Goal: Task Accomplishment & Management: Complete application form

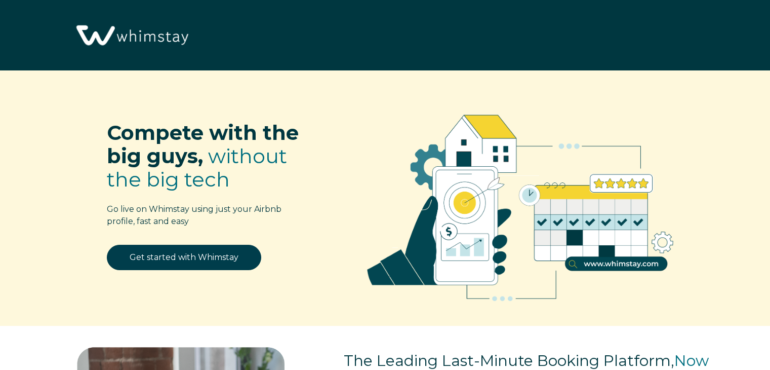
select select "US"
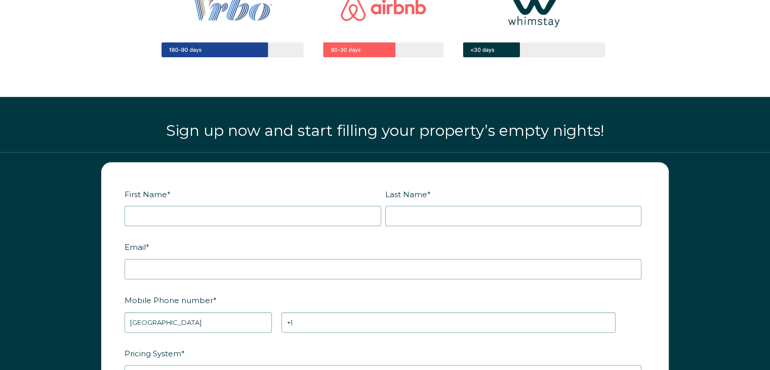
scroll to position [1165, 0]
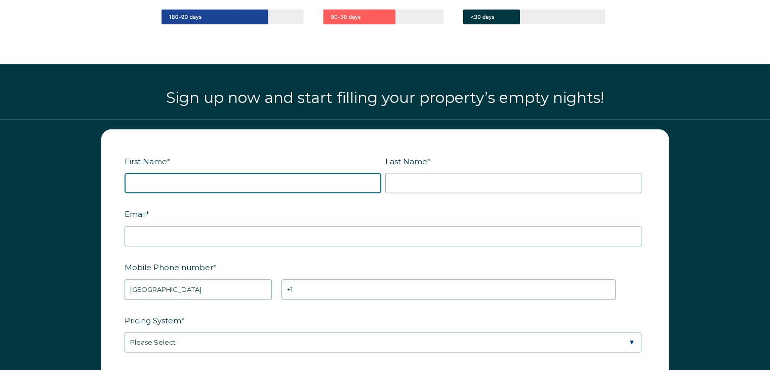
click at [250, 186] on input "First Name *" at bounding box center [253, 183] width 257 height 20
type input "Deirdree"
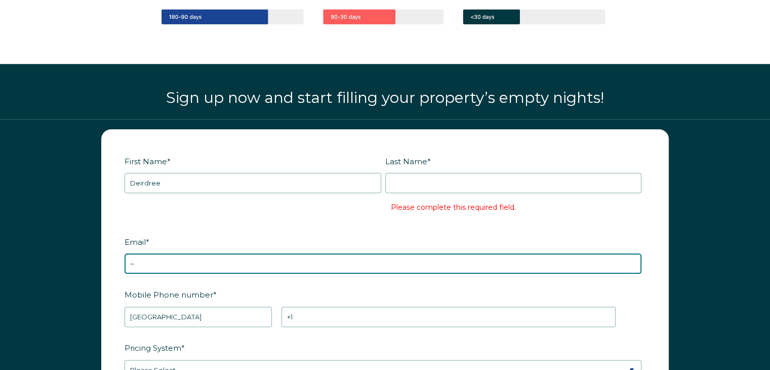
type input "~"
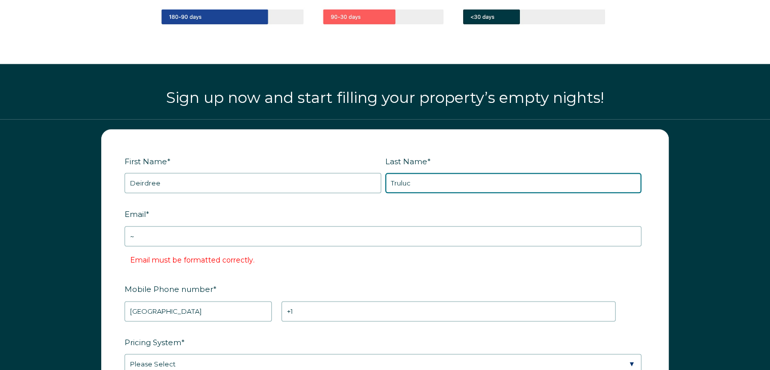
type input "Truluck-Williams"
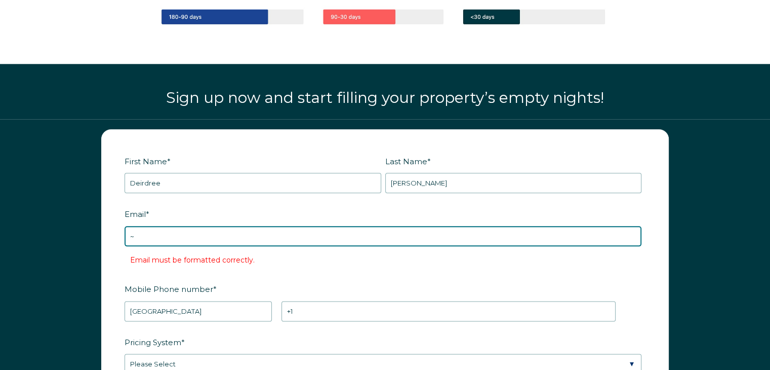
click at [419, 226] on input "~" at bounding box center [383, 236] width 517 height 20
type input "[PERSON_NAME][EMAIL_ADDRESS][PERSON_NAME][DOMAIN_NAME]"
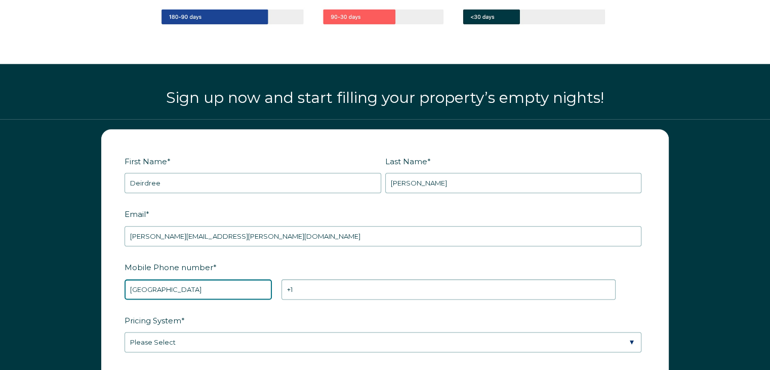
click at [232, 287] on select "* Afghanistan (‫افغانستان‬‎) Albania (Shqipëri) Algeria (‫الجزائر‬‎) American S…" at bounding box center [198, 289] width 147 height 20
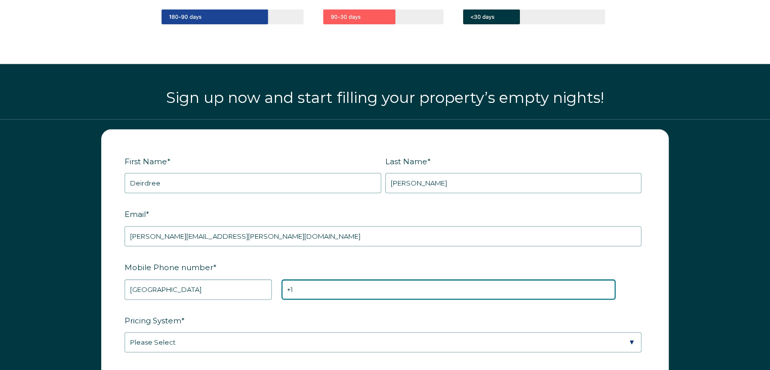
click at [308, 282] on input "+1" at bounding box center [449, 289] width 334 height 20
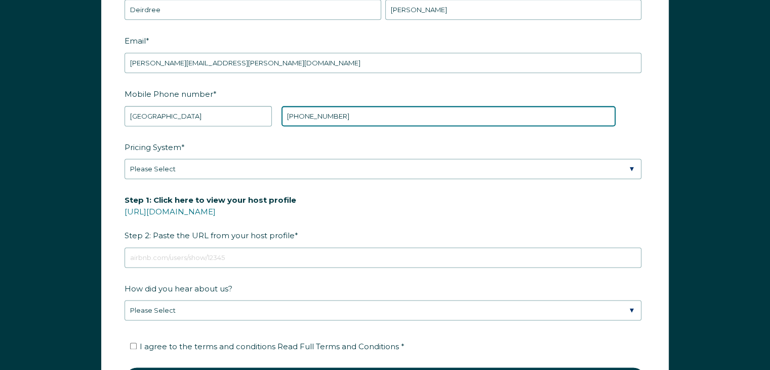
scroll to position [1367, 0]
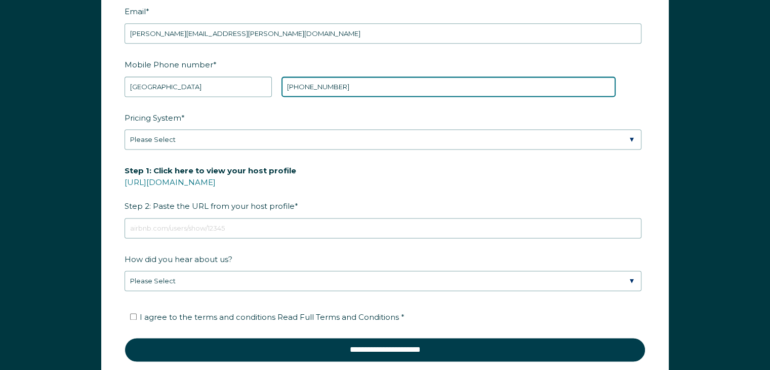
type input "+1 3392230894"
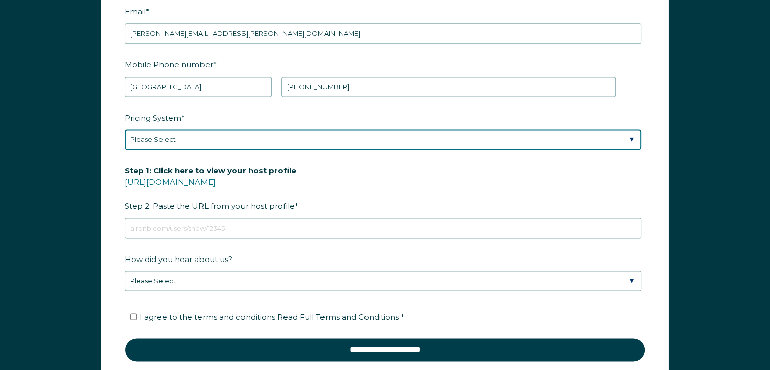
click at [196, 136] on select "Please Select Manual Airbnb Smart Pricing PriceLabs Wheelhouse Beyond Pricing 3…" at bounding box center [383, 139] width 517 height 20
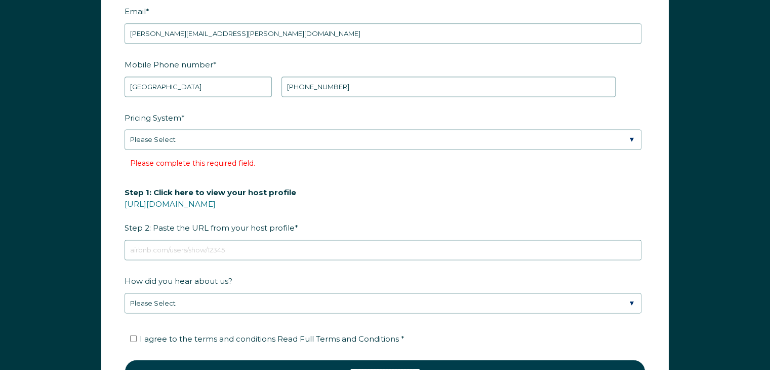
click at [107, 121] on form "First Name * Deirdree Last Name * Truluck-Williams RBO Token Company ID Referre…" at bounding box center [385, 172] width 567 height 491
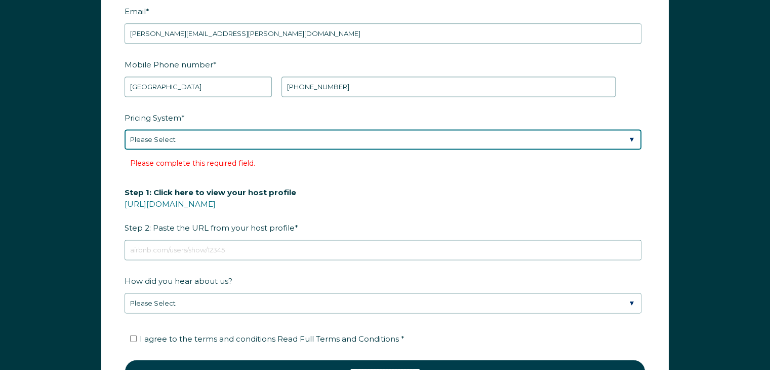
click at [183, 140] on select "Please Select Manual Airbnb Smart Pricing PriceLabs Wheelhouse Beyond Pricing 3…" at bounding box center [383, 139] width 517 height 20
select select "Manual"
click at [125, 129] on select "Please Select Manual Airbnb Smart Pricing PriceLabs Wheelhouse Beyond Pricing 3…" at bounding box center [383, 139] width 517 height 20
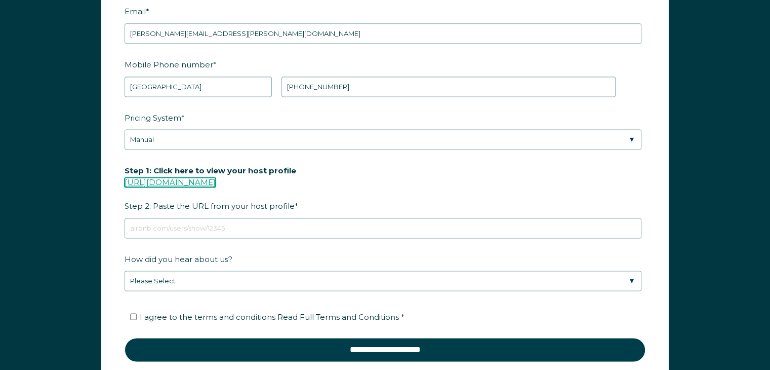
click at [216, 181] on link "https://www.airbnb.com/users/show/" at bounding box center [170, 182] width 91 height 10
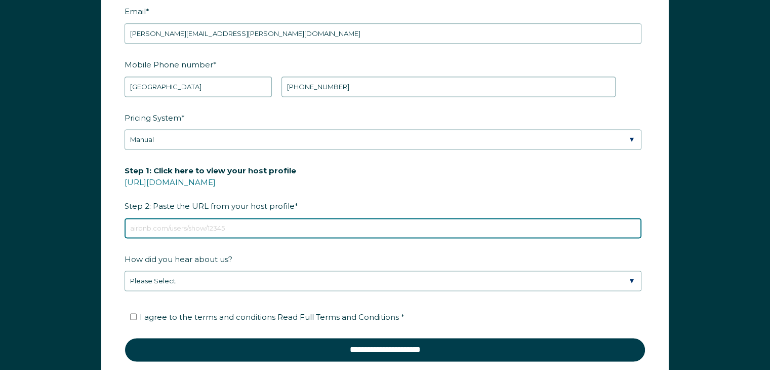
click at [259, 221] on input "Step 1: Click here to view your host profile https://www.airbnb.com/users/show/…" at bounding box center [383, 228] width 517 height 20
paste input "https://www.airbnb.com/users/show/3163628"
type input "https://www.airbnb.com/users/show/3163628"
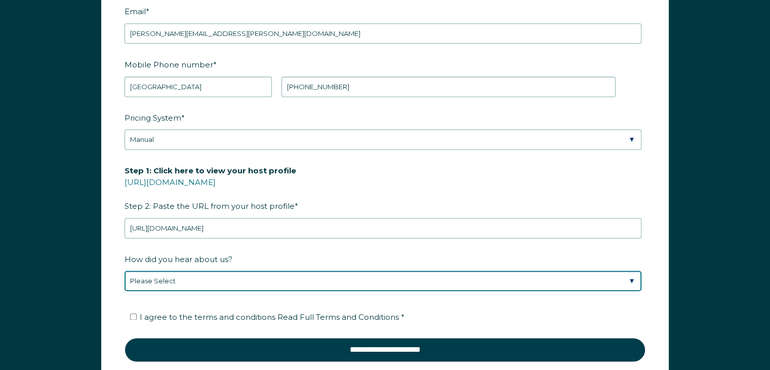
click at [288, 271] on select "Please Select Discovered Whimstay at an event or conference Found Whimstay thro…" at bounding box center [383, 280] width 517 height 20
click at [125, 270] on select "Please Select Discovered Whimstay at an event or conference Found Whimstay thro…" at bounding box center [383, 280] width 517 height 20
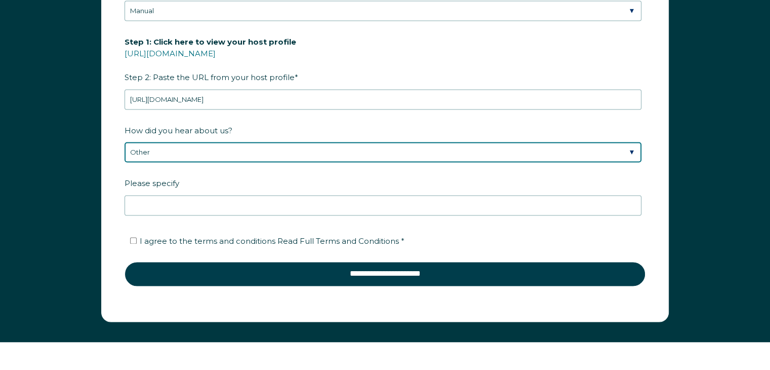
scroll to position [1519, 0]
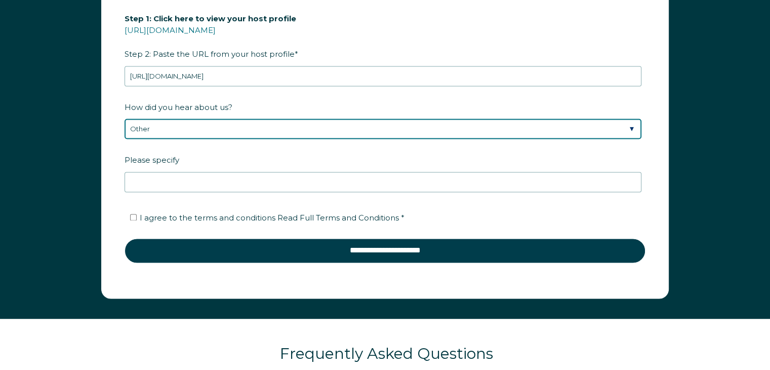
click at [274, 122] on select "Please Select Discovered Whimstay at an event or conference Found Whimstay thro…" at bounding box center [383, 128] width 517 height 20
select select "Social Media"
click at [125, 118] on select "Please Select Discovered Whimstay at an event or conference Found Whimstay thro…" at bounding box center [383, 128] width 517 height 20
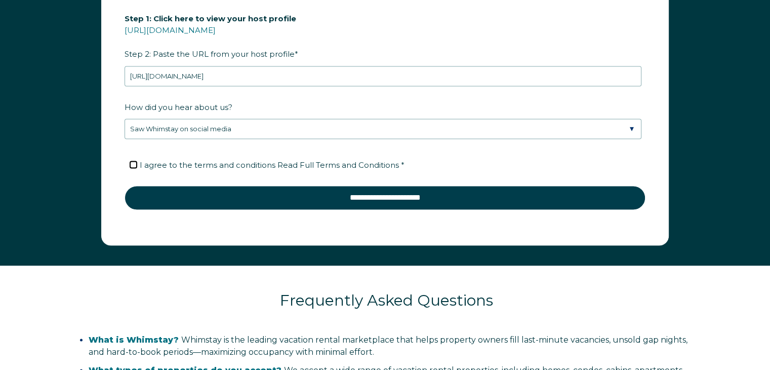
click at [135, 161] on input "I agree to the terms and conditions Read Full Terms and Conditions *" at bounding box center [133, 164] width 7 height 7
checkbox input "true"
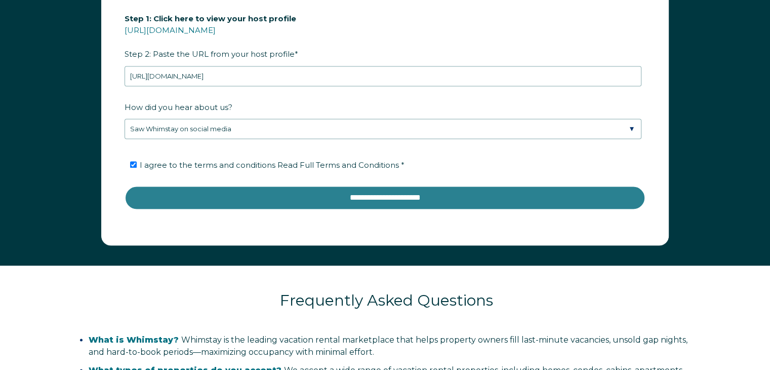
click at [388, 192] on input "**********" at bounding box center [385, 197] width 521 height 24
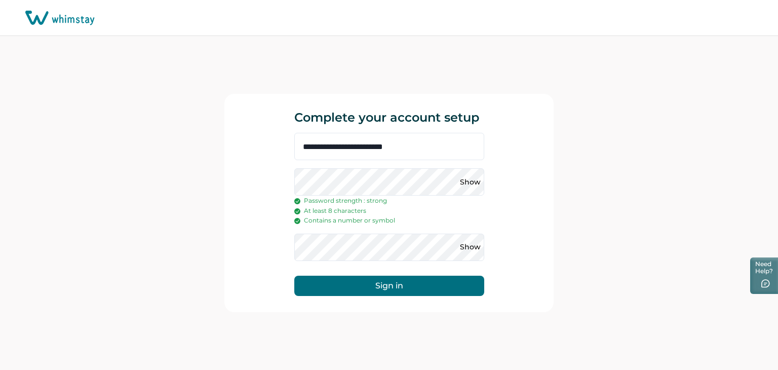
click at [410, 280] on button "Sign in" at bounding box center [389, 285] width 190 height 20
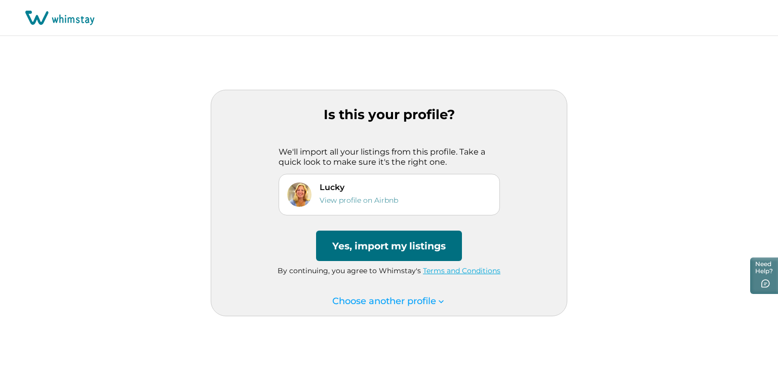
click at [407, 246] on button "Yes, import my listings" at bounding box center [389, 245] width 146 height 30
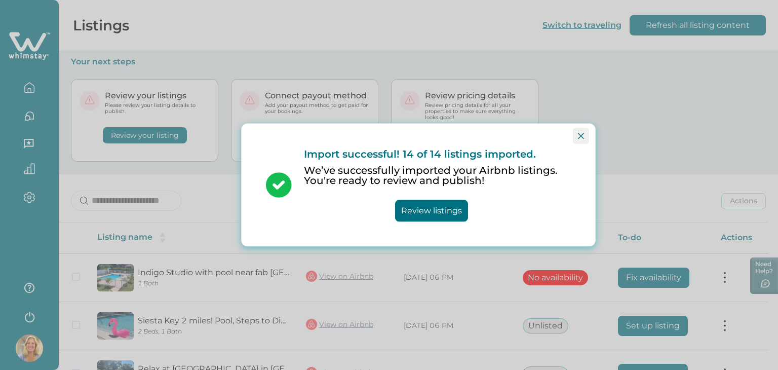
click at [583, 137] on icon "Close" at bounding box center [581, 136] width 6 height 6
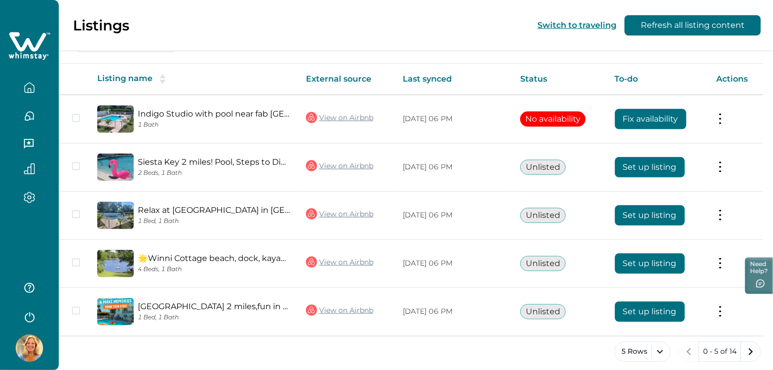
scroll to position [165, 0]
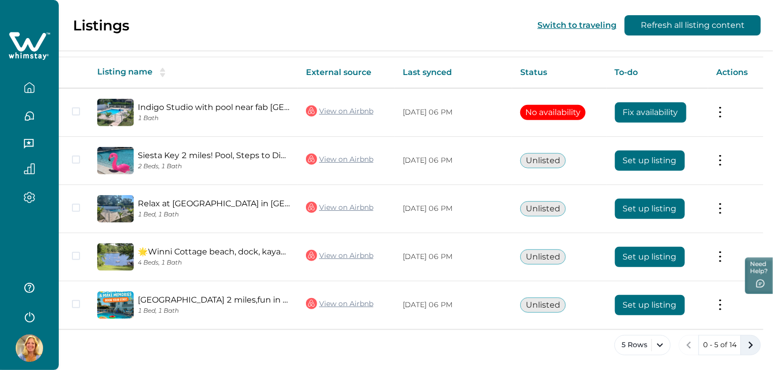
click at [752, 345] on icon "next page" at bounding box center [750, 345] width 14 height 14
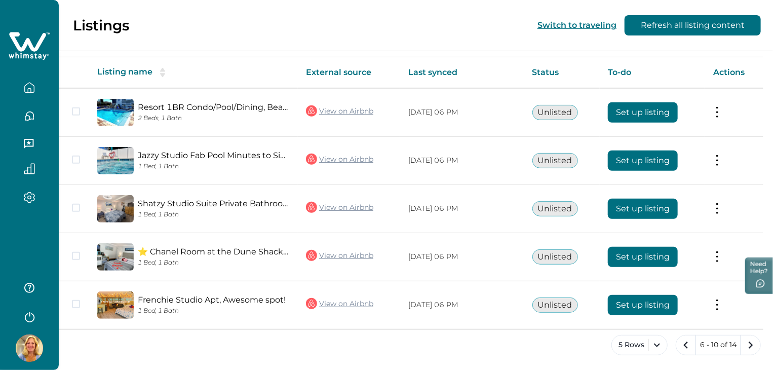
click at [29, 193] on icon "button" at bounding box center [29, 197] width 11 height 12
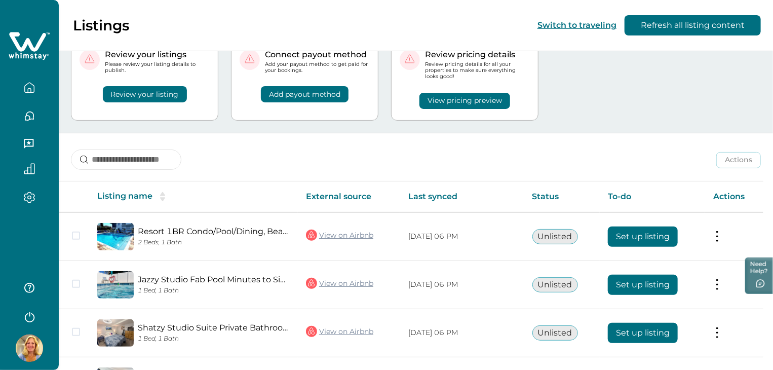
scroll to position [33, 0]
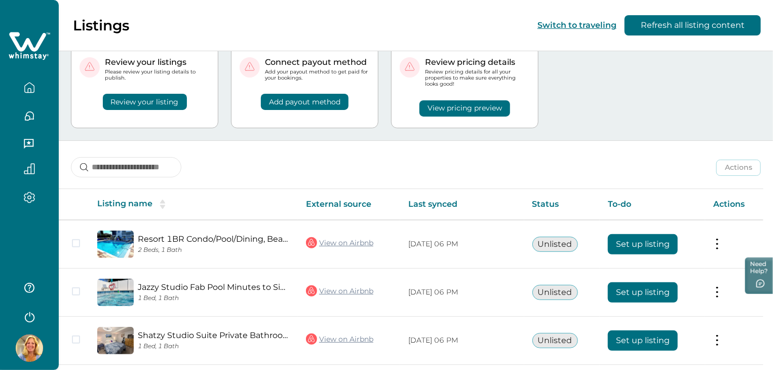
click at [32, 314] on icon "button" at bounding box center [29, 315] width 15 height 15
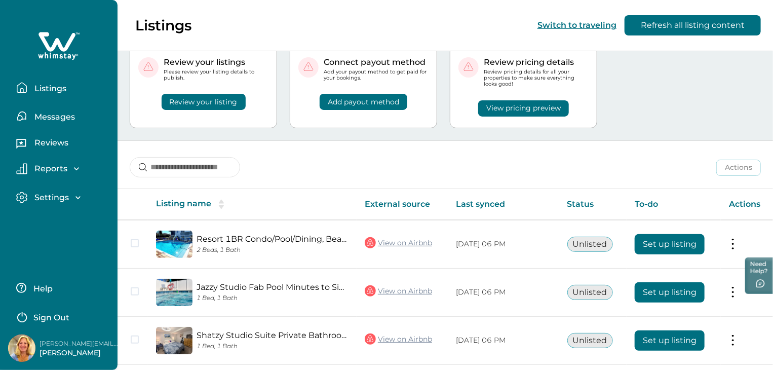
click at [49, 290] on p "Help" at bounding box center [41, 289] width 22 height 10
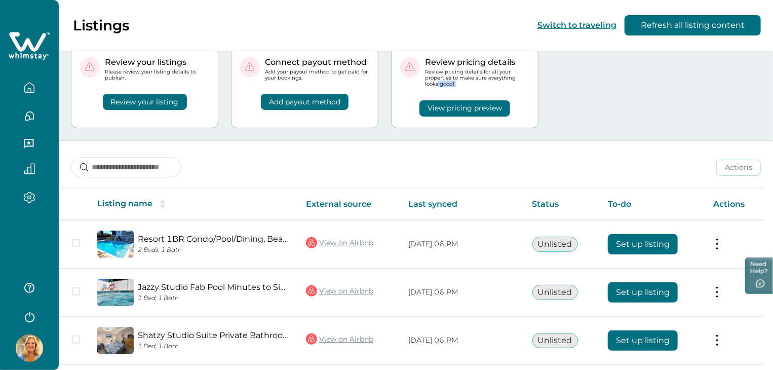
drag, startPoint x: 772, startPoint y: 101, endPoint x: 772, endPoint y: 71, distance: 29.9
click at [772, 74] on div "Your next steps Review your listings Please review your listing details to publ…" at bounding box center [416, 79] width 714 height 124
click at [595, 24] on button "Switch to traveling" at bounding box center [576, 25] width 79 height 10
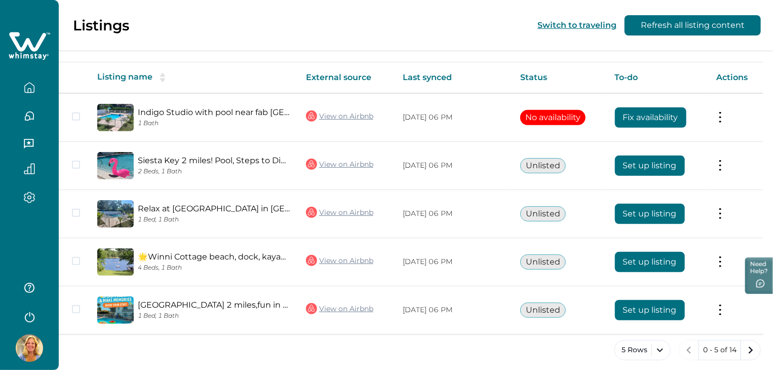
scroll to position [165, 0]
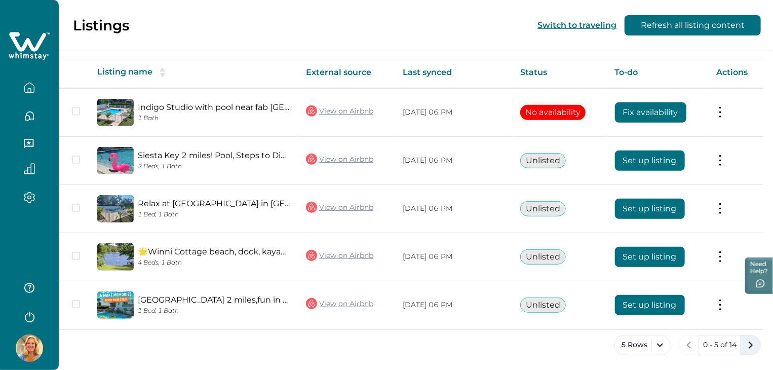
click at [753, 347] on icon "next page" at bounding box center [750, 345] width 14 height 14
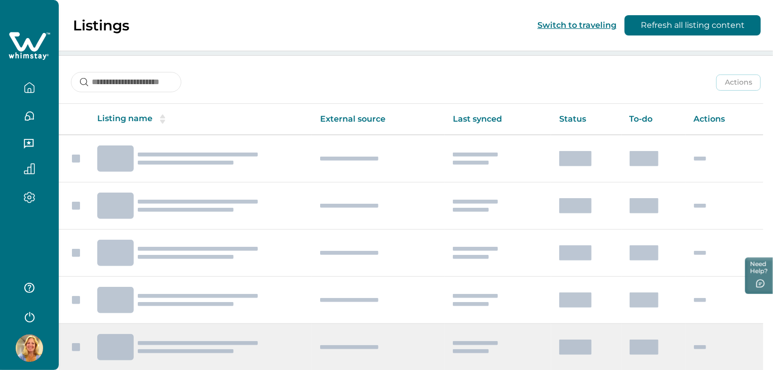
scroll to position [165, 0]
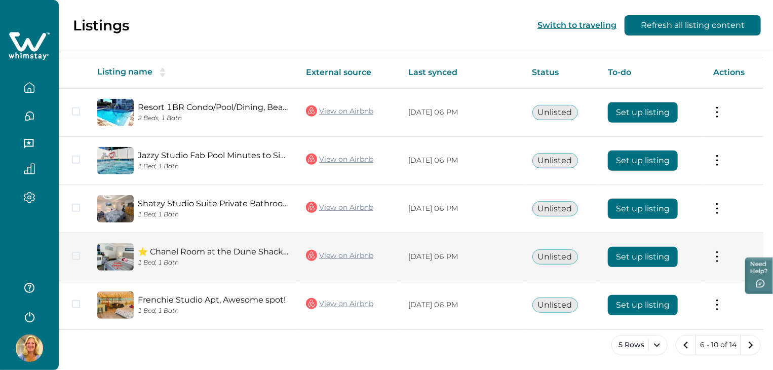
click at [621, 261] on button "Set up listing" at bounding box center [643, 257] width 70 height 20
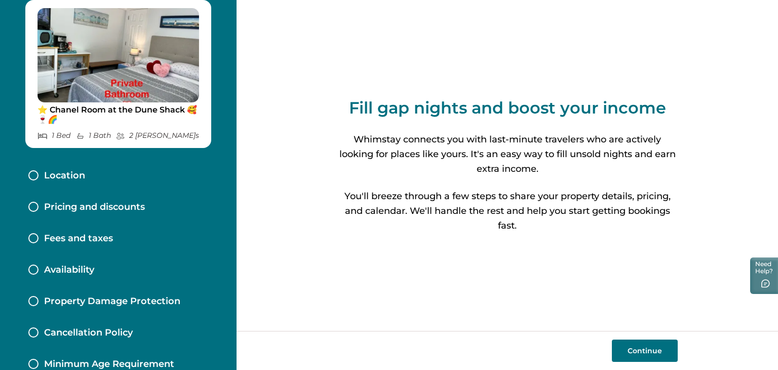
scroll to position [32, 0]
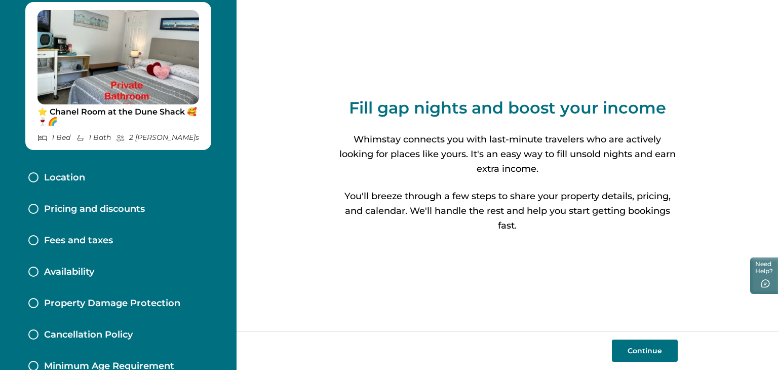
click at [636, 344] on button "Continue" at bounding box center [645, 350] width 66 height 22
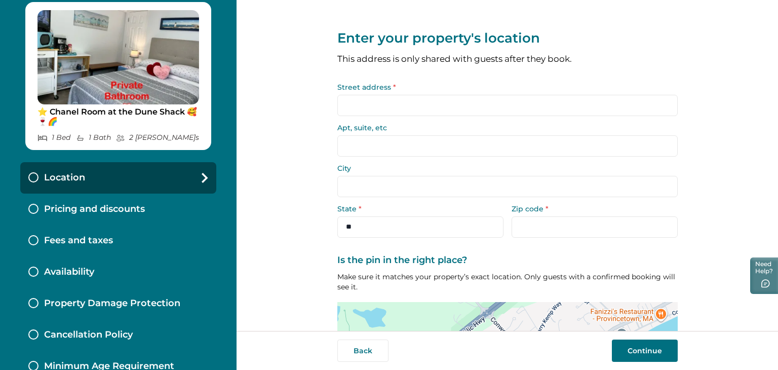
click at [433, 105] on input "Street address *" at bounding box center [507, 105] width 340 height 21
type input "**********"
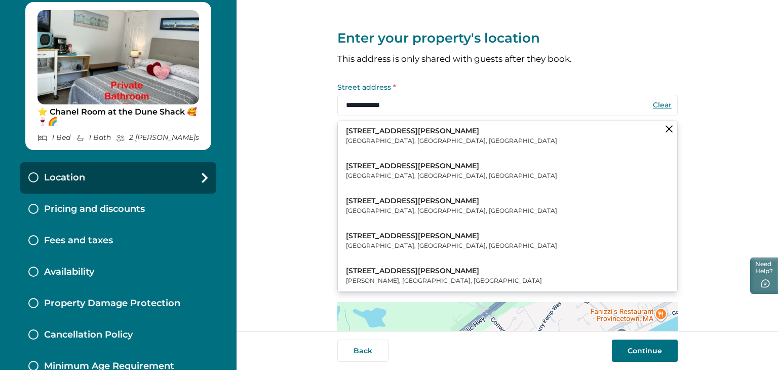
click at [414, 126] on button "31 Conwell Street Provincetown, MA, USA" at bounding box center [507, 136] width 339 height 31
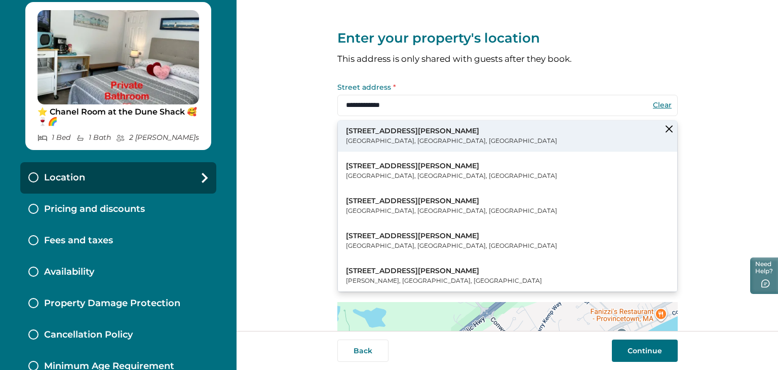
type input "**********"
select select "**"
type input "*****"
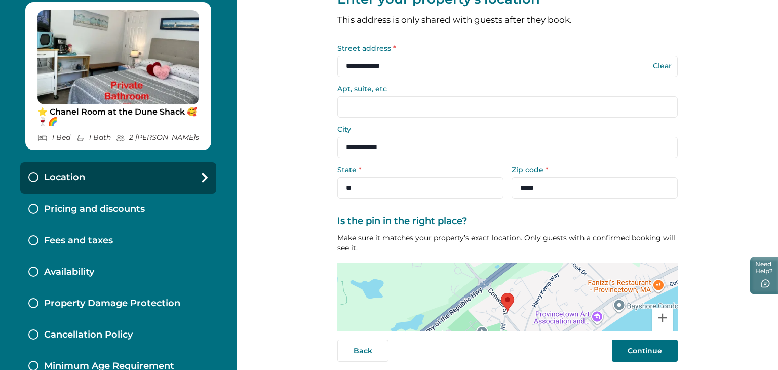
scroll to position [111, 0]
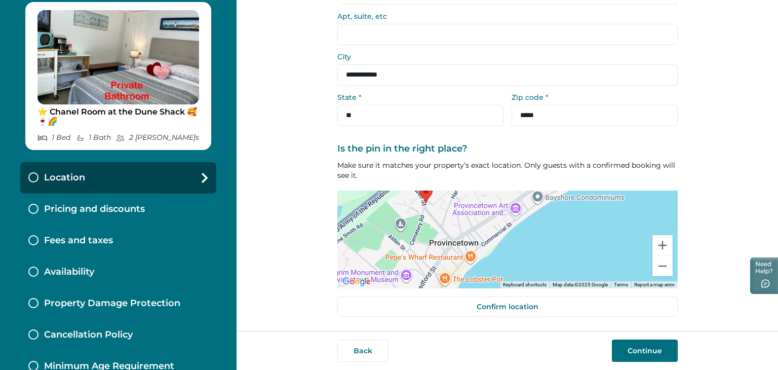
click at [660, 348] on button "Continue" at bounding box center [645, 350] width 66 height 22
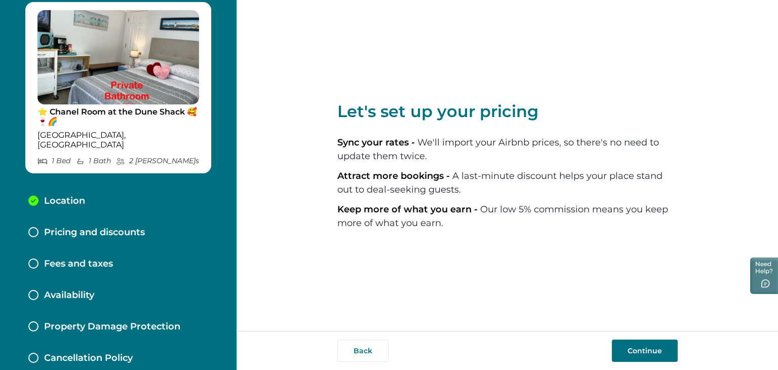
click at [643, 350] on button "Continue" at bounding box center [645, 350] width 66 height 22
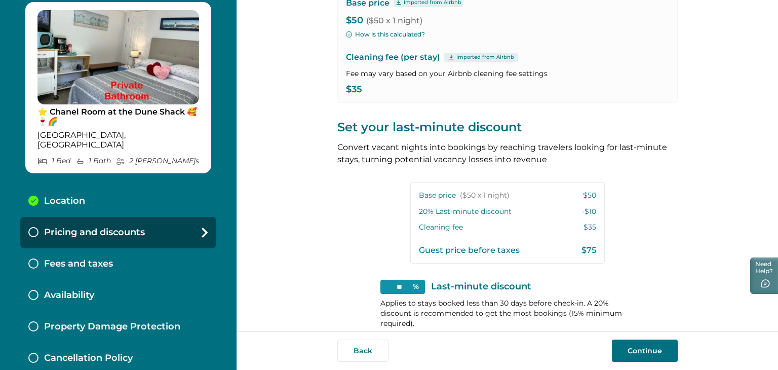
scroll to position [139, 0]
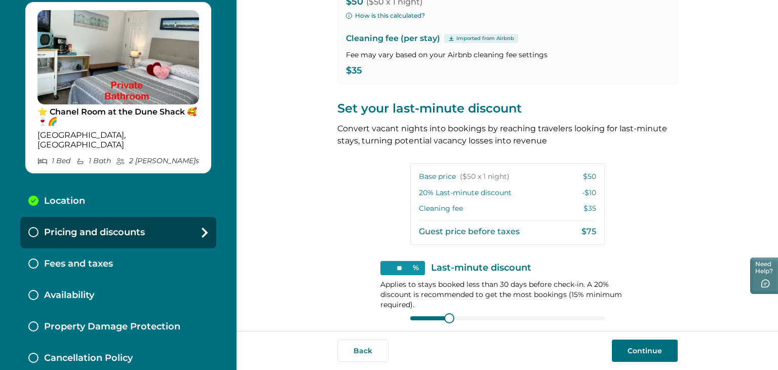
click at [653, 353] on button "Continue" at bounding box center [645, 350] width 66 height 22
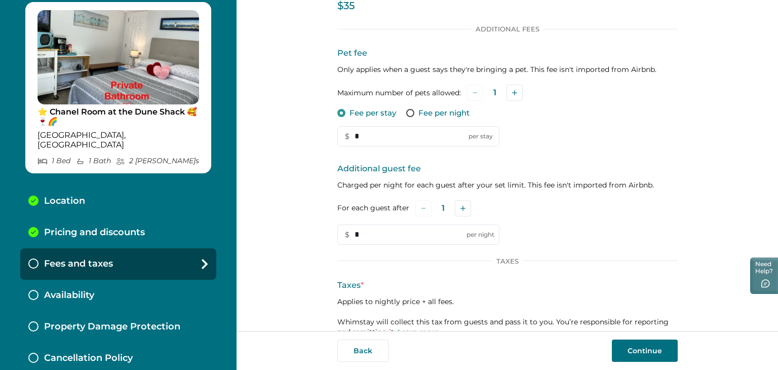
scroll to position [75, 0]
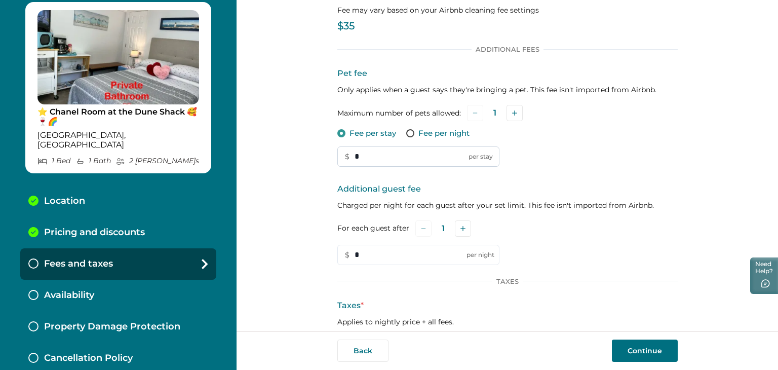
click at [337, 156] on input "*" at bounding box center [418, 156] width 162 height 20
type input "*"
type input "**"
click at [462, 228] on button "Add" at bounding box center [463, 228] width 16 height 16
click at [568, 241] on div "Additional guest fee Charged per night for each guest after your set limit. Thi…" at bounding box center [507, 224] width 340 height 82
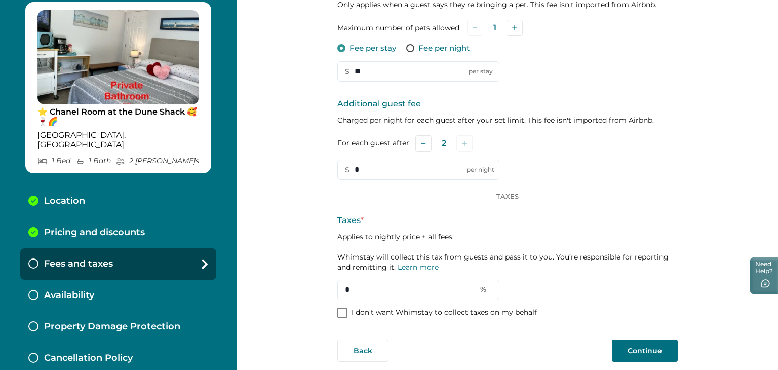
scroll to position [163, 0]
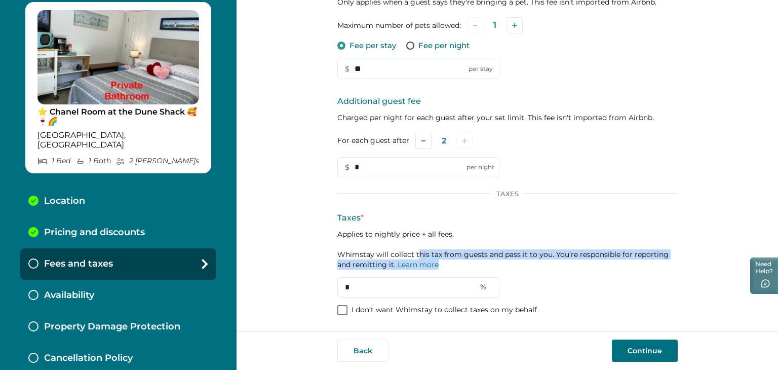
drag, startPoint x: 415, startPoint y: 252, endPoint x: 508, endPoint y: 259, distance: 93.4
click at [508, 259] on p "Applies to nightly price + all fees. Whimstay will collect this tax from guests…" at bounding box center [507, 249] width 340 height 41
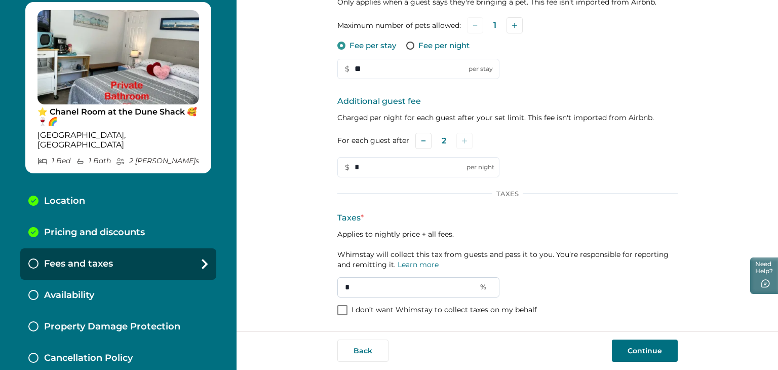
click at [382, 284] on input "*" at bounding box center [418, 287] width 162 height 20
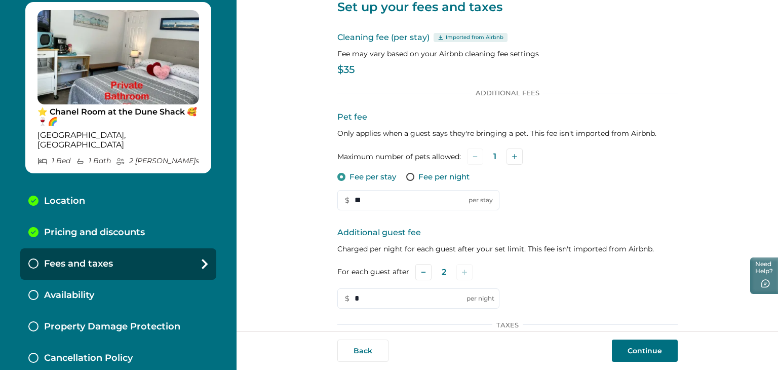
scroll to position [11, 0]
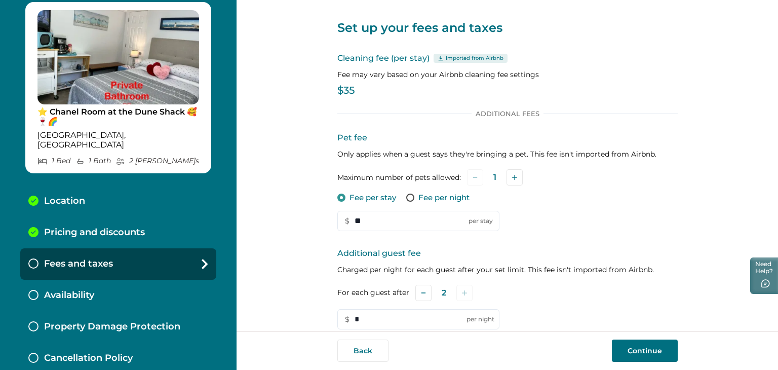
type input "**"
click at [358, 89] on p "$35" at bounding box center [507, 91] width 340 height 10
click at [639, 352] on button "Continue" at bounding box center [645, 350] width 66 height 22
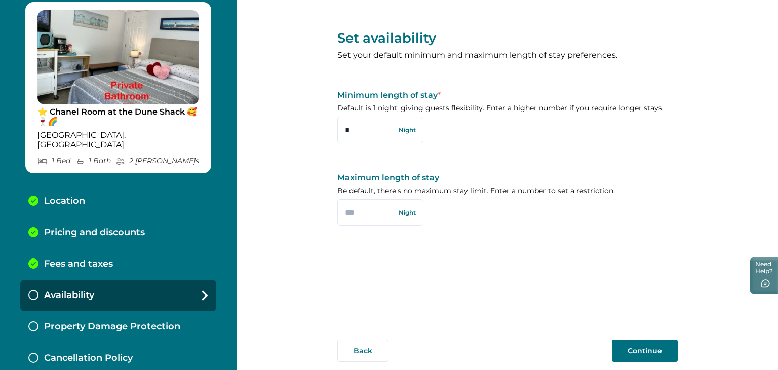
click at [648, 344] on button "Continue" at bounding box center [645, 350] width 66 height 22
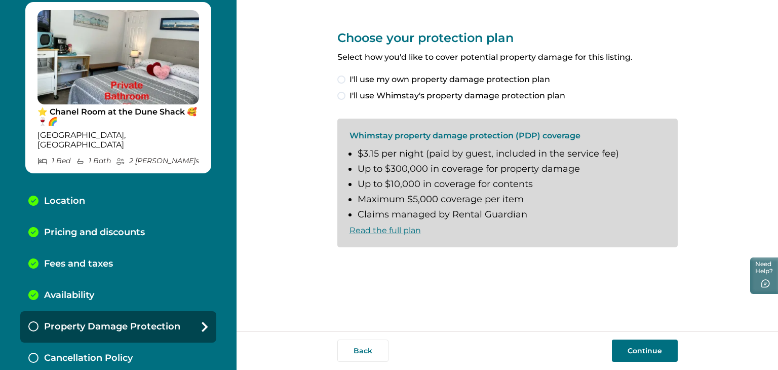
click at [342, 98] on span at bounding box center [341, 96] width 8 height 8
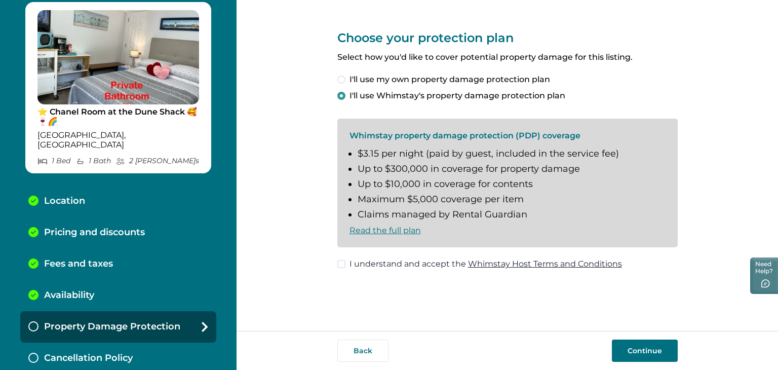
click at [636, 353] on button "Continue" at bounding box center [645, 350] width 66 height 22
click at [345, 264] on label "I understand and accept the Whimstay Host Terms and Conditions" at bounding box center [479, 264] width 285 height 12
click at [646, 351] on button "Continue" at bounding box center [645, 350] width 66 height 22
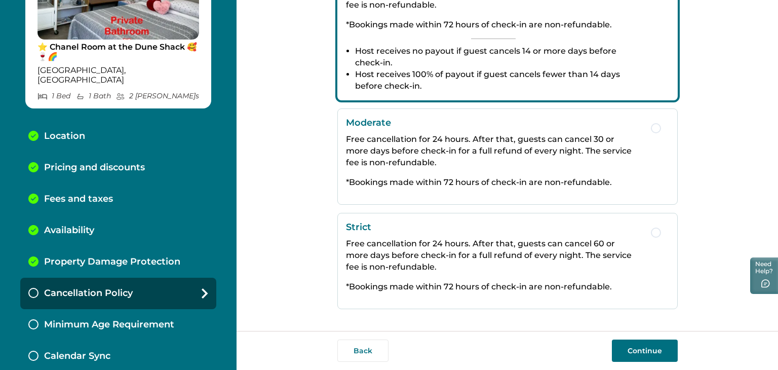
scroll to position [99, 0]
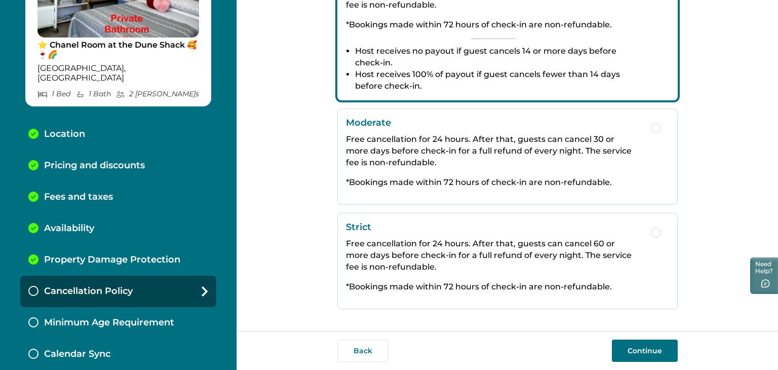
click at [642, 346] on button "Continue" at bounding box center [645, 350] width 66 height 22
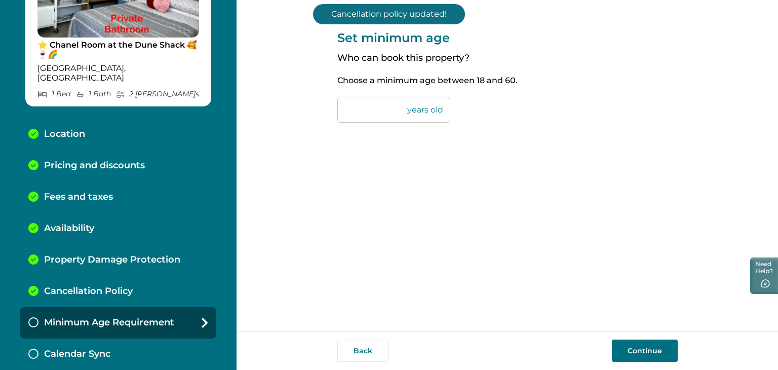
click at [636, 356] on button "Continue" at bounding box center [645, 350] width 66 height 22
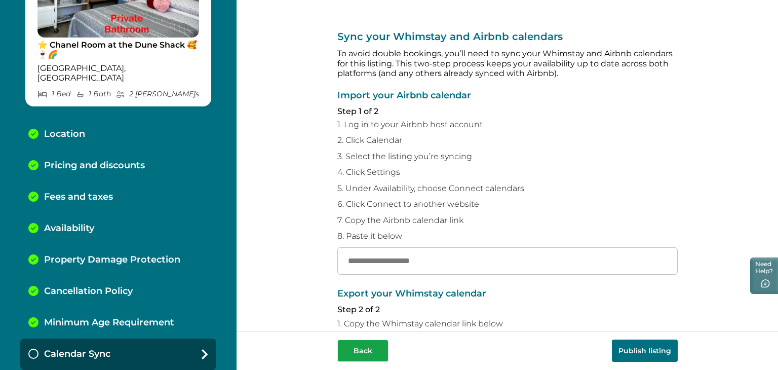
click at [357, 356] on button "Back" at bounding box center [362, 350] width 51 height 22
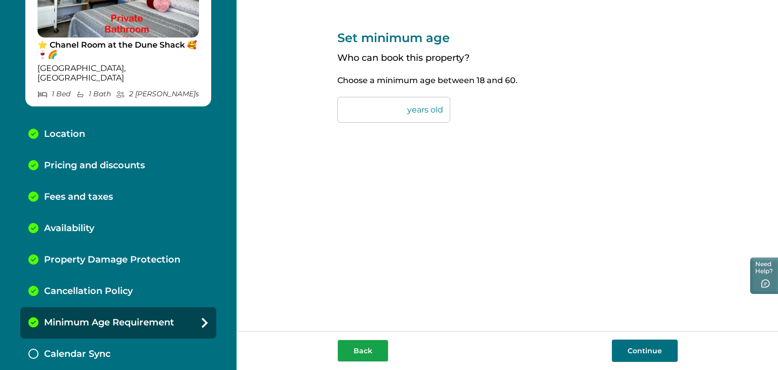
click at [360, 351] on button "Back" at bounding box center [362, 350] width 51 height 22
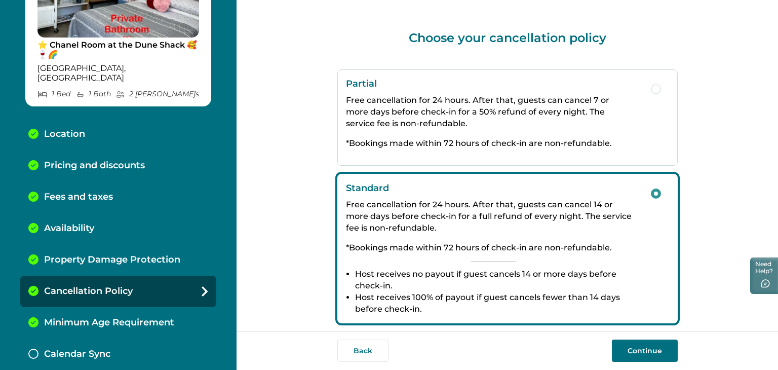
click at [360, 351] on button "Back" at bounding box center [362, 350] width 51 height 22
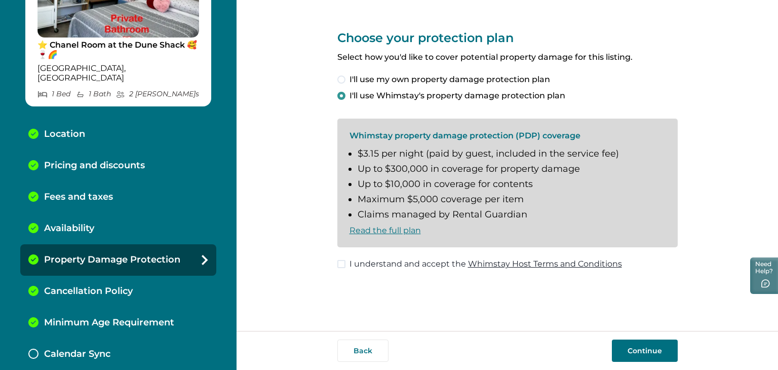
click at [360, 351] on button "Back" at bounding box center [362, 350] width 51 height 22
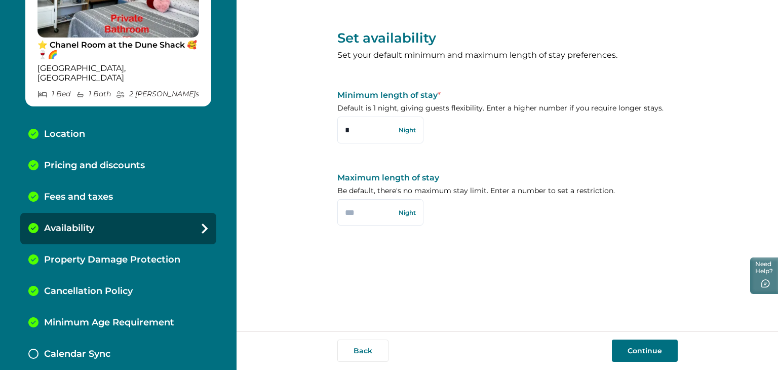
click at [360, 351] on button "Back" at bounding box center [362, 350] width 51 height 22
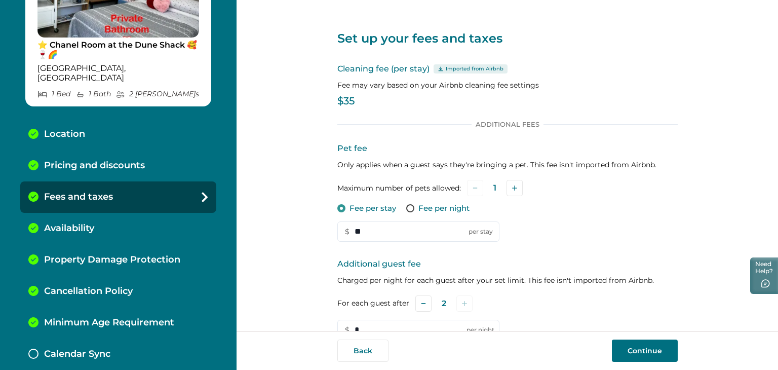
click at [360, 351] on button "Back" at bounding box center [362, 350] width 51 height 22
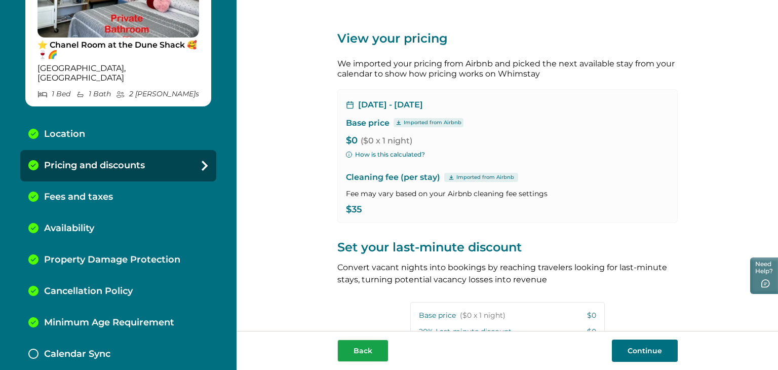
click at [360, 351] on button "Back" at bounding box center [362, 350] width 51 height 22
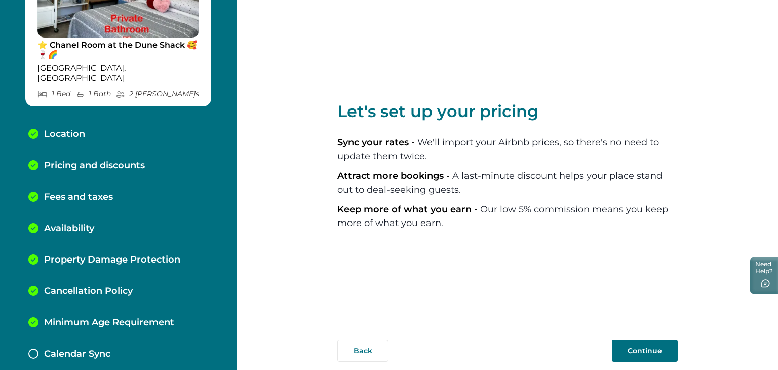
click at [360, 351] on button "Back" at bounding box center [362, 350] width 51 height 22
select select "**"
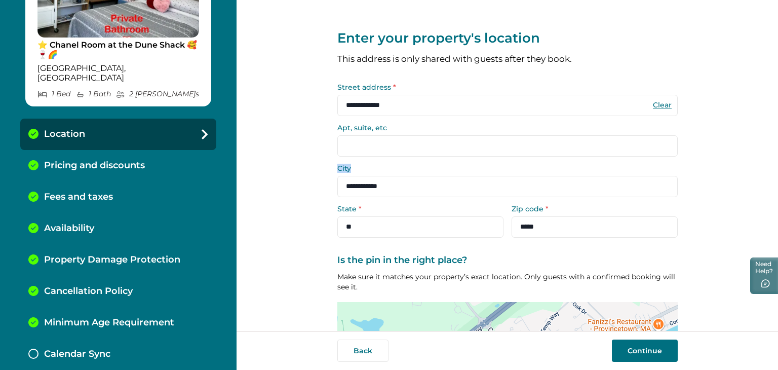
drag, startPoint x: 772, startPoint y: 120, endPoint x: 781, endPoint y: 158, distance: 39.7
click at [777, 158] on html "**********" at bounding box center [389, 185] width 778 height 370
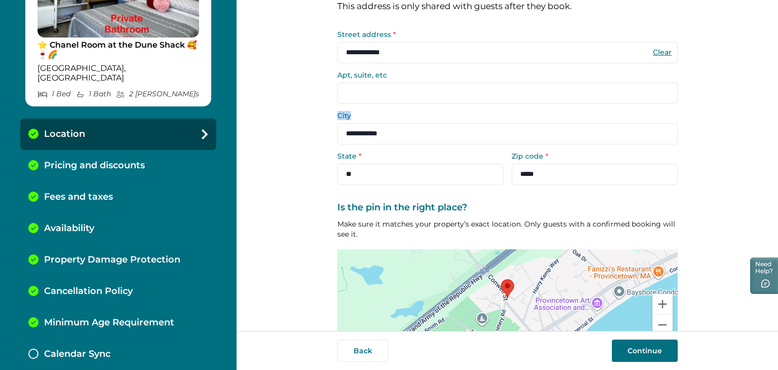
scroll to position [111, 0]
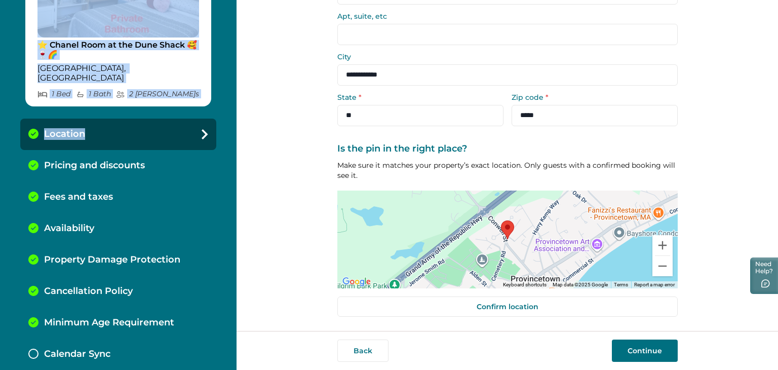
drag, startPoint x: 230, startPoint y: 119, endPoint x: 231, endPoint y: 5, distance: 114.4
click at [232, 6] on div "⭐️ Chanel Room at the Dune Shack 🥰🍷🌈 Provincetown, MA 1 Bed 1 Bath 2 Max Guest …" at bounding box center [118, 185] width 236 height 370
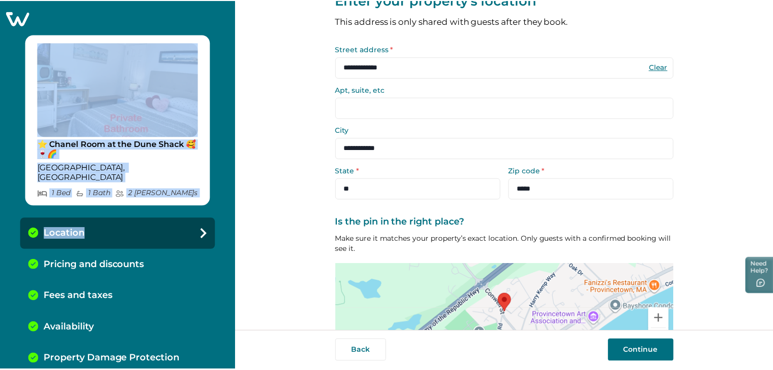
scroll to position [0, 0]
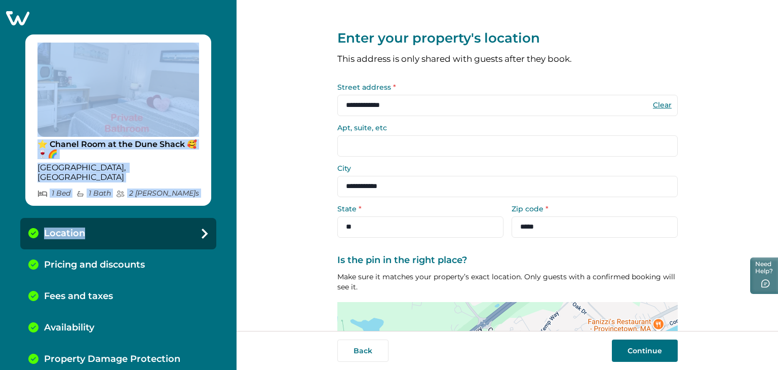
click at [16, 15] on icon at bounding box center [17, 18] width 25 height 16
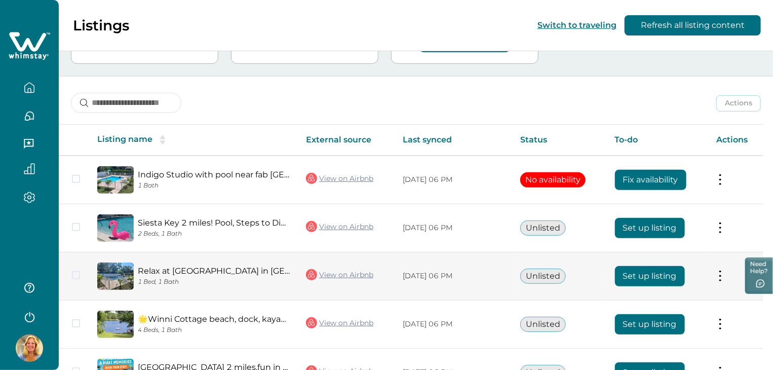
scroll to position [165, 0]
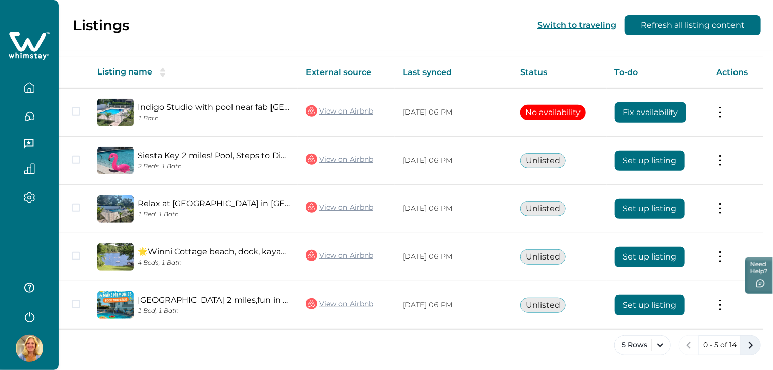
click at [744, 344] on icon "next page" at bounding box center [750, 345] width 14 height 14
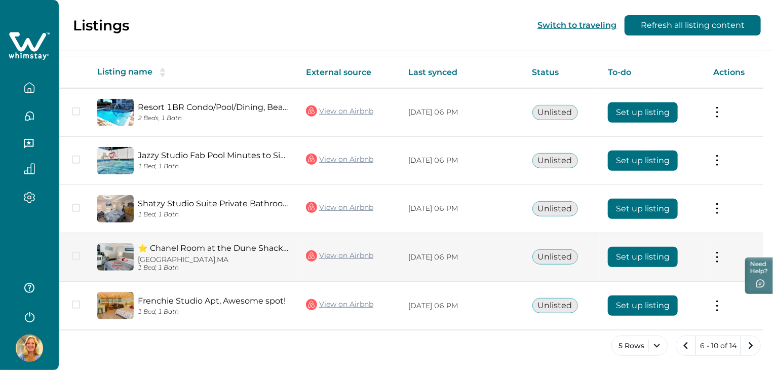
click at [719, 257] on button at bounding box center [717, 257] width 8 height 11
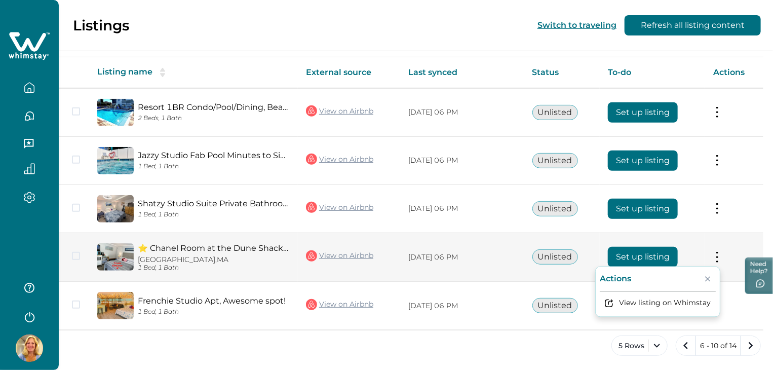
click at [630, 276] on p "Actions" at bounding box center [615, 278] width 31 height 10
click at [648, 251] on button "Set up listing" at bounding box center [643, 257] width 70 height 20
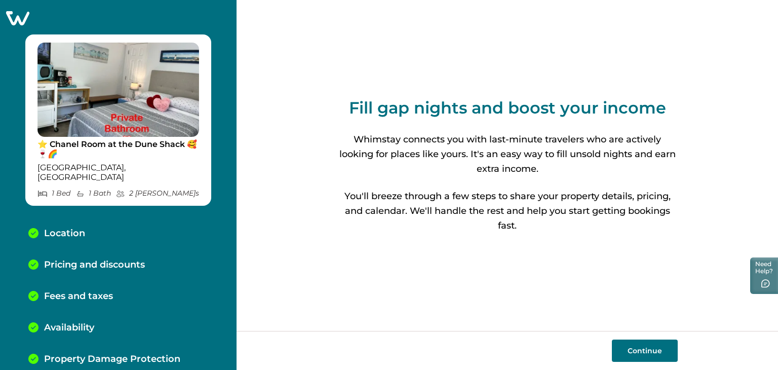
click at [10, 17] on icon at bounding box center [17, 18] width 25 height 16
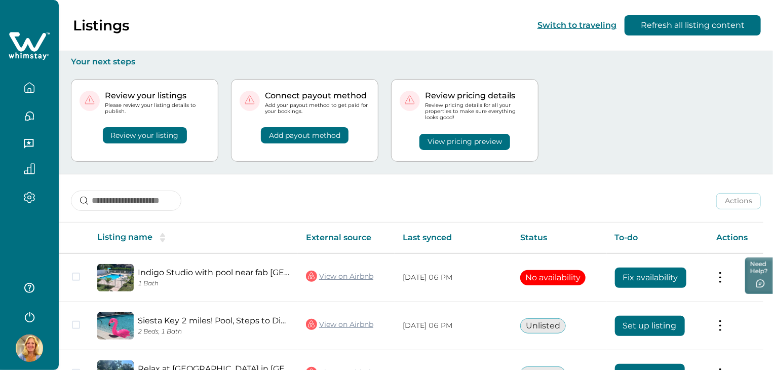
click at [582, 27] on button "Switch to traveling" at bounding box center [576, 25] width 79 height 10
